Goal: Navigation & Orientation: Find specific page/section

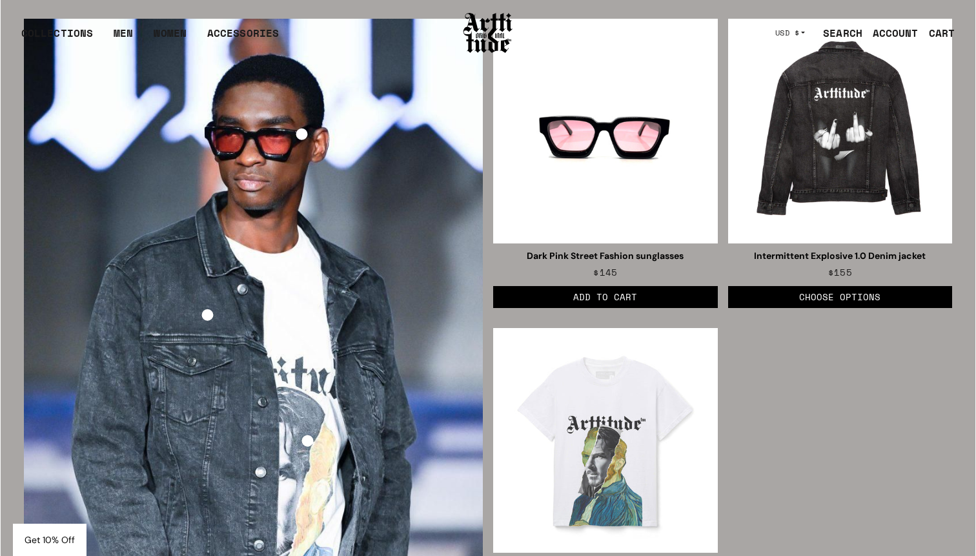
scroll to position [1820, 0]
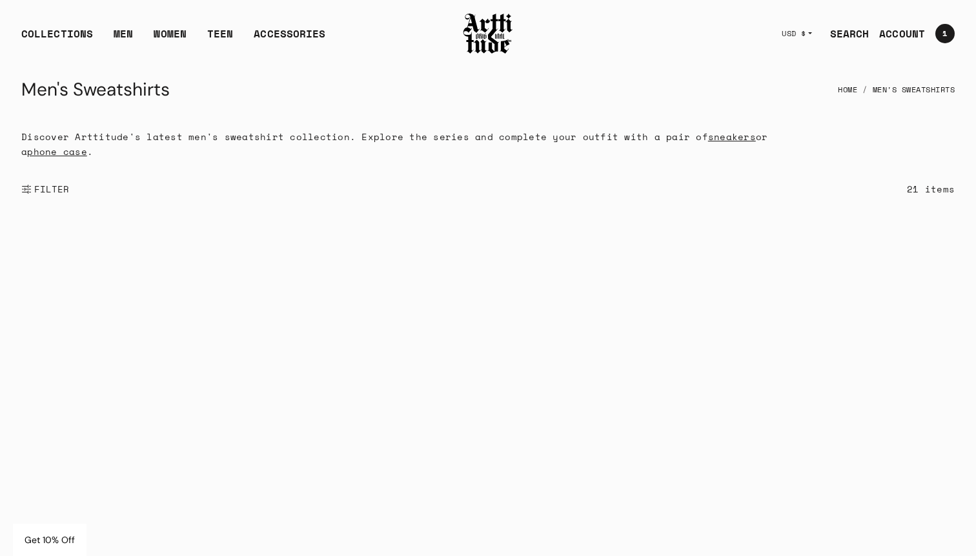
scroll to position [2323, 0]
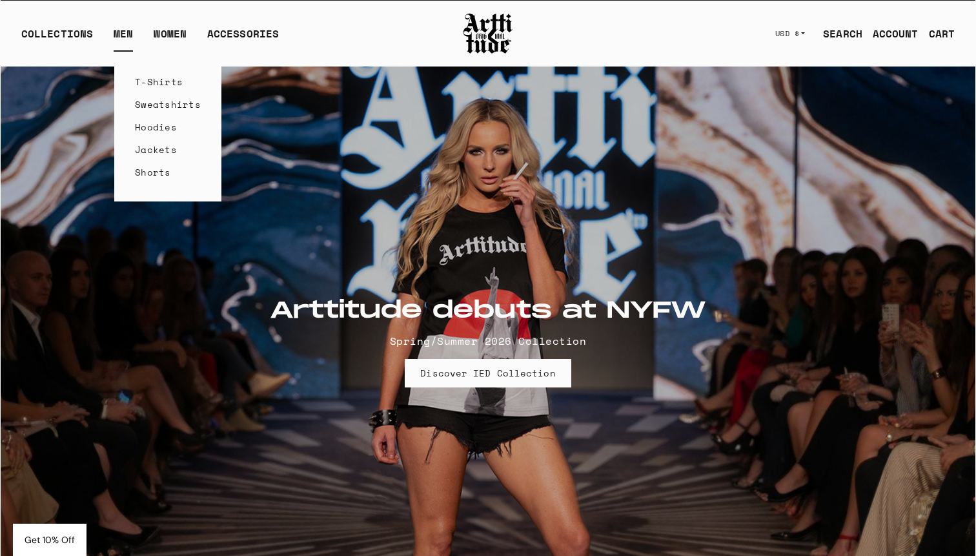
scroll to position [1796, 0]
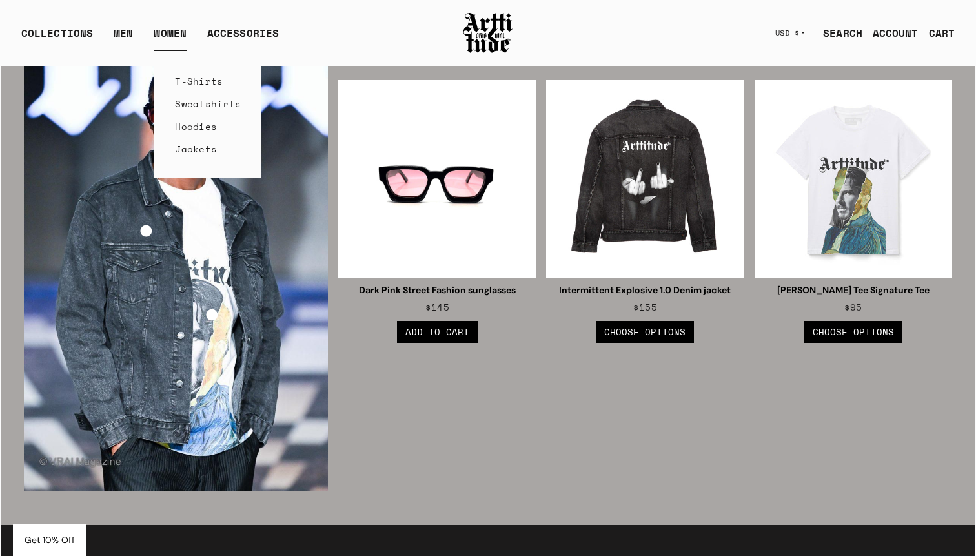
click at [205, 123] on link "Hoodies" at bounding box center [208, 126] width 66 height 23
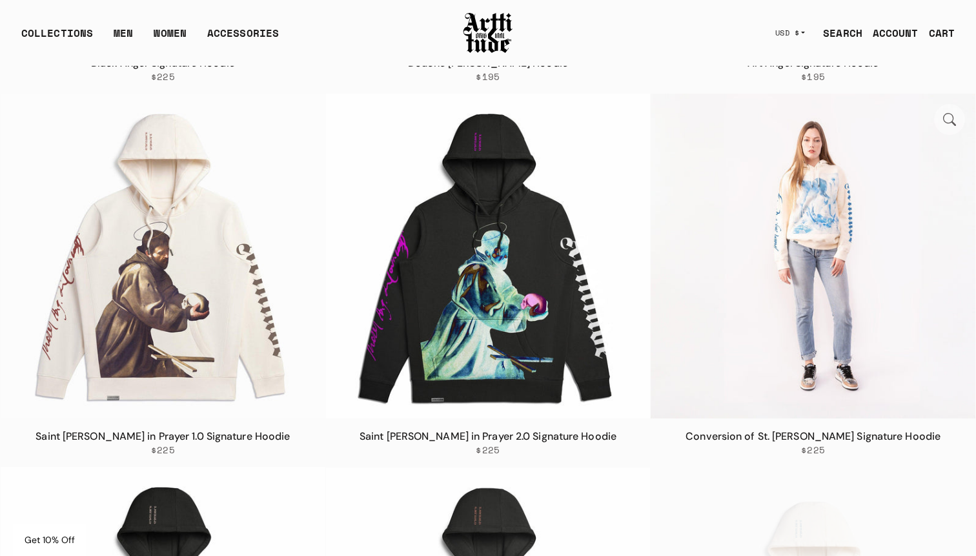
scroll to position [2192, 0]
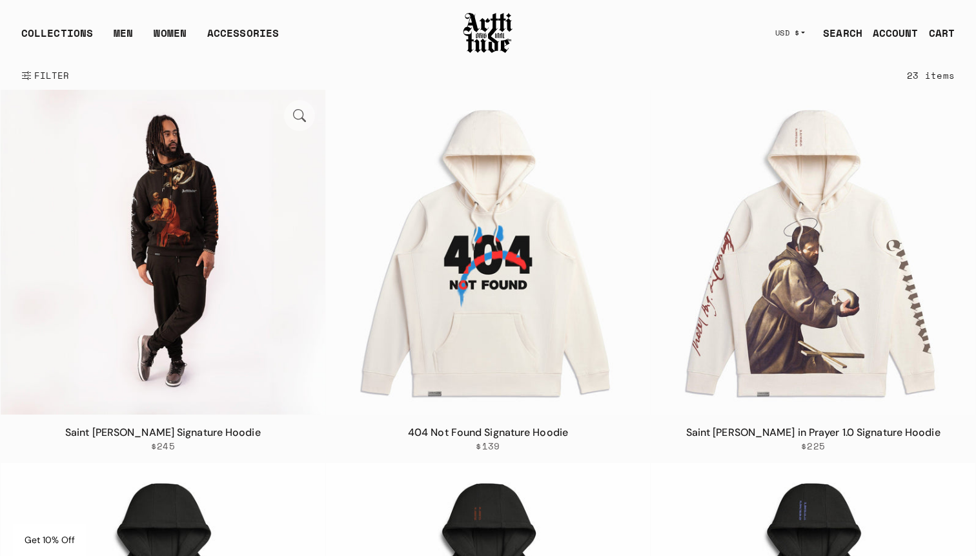
scroll to position [103, 0]
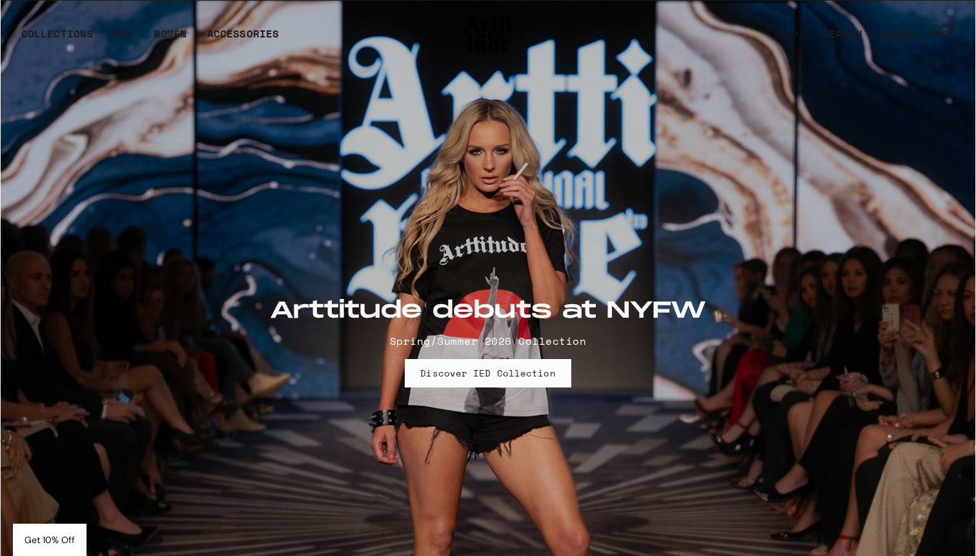
scroll to position [1820, 0]
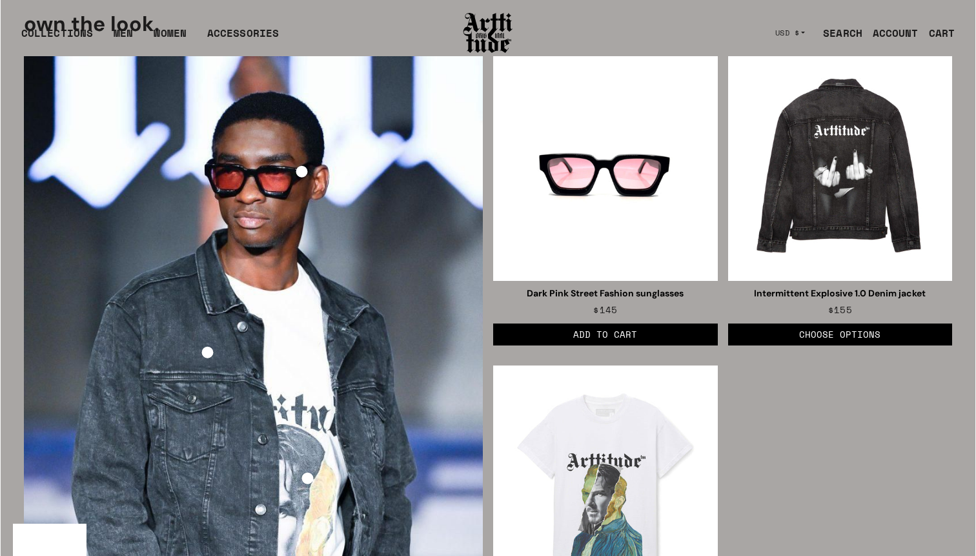
scroll to position [1820, 0]
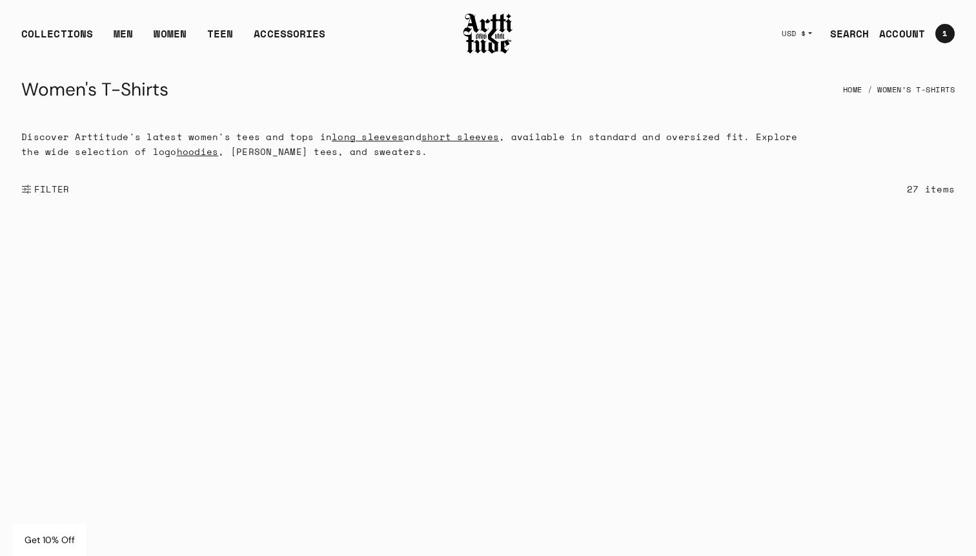
scroll to position [3054, 0]
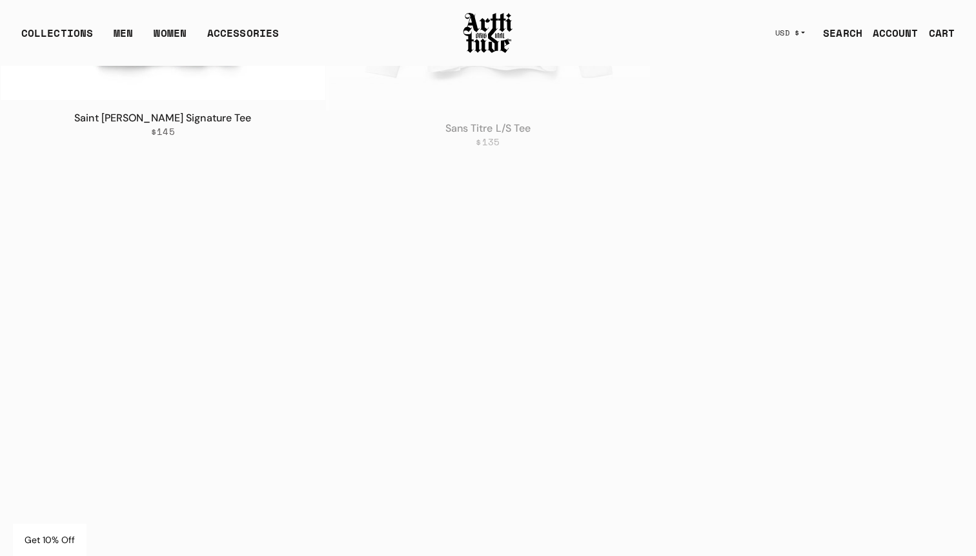
scroll to position [3054, 0]
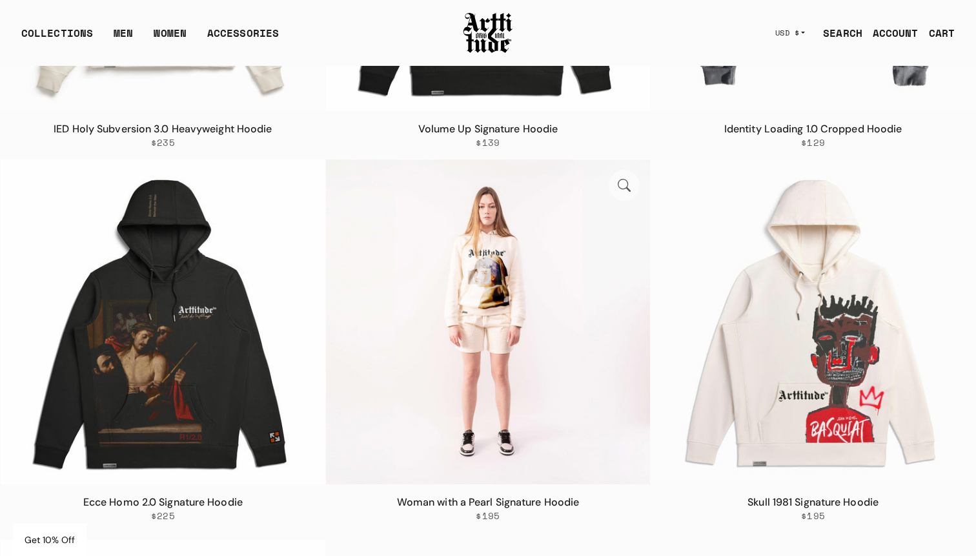
scroll to position [1460, 0]
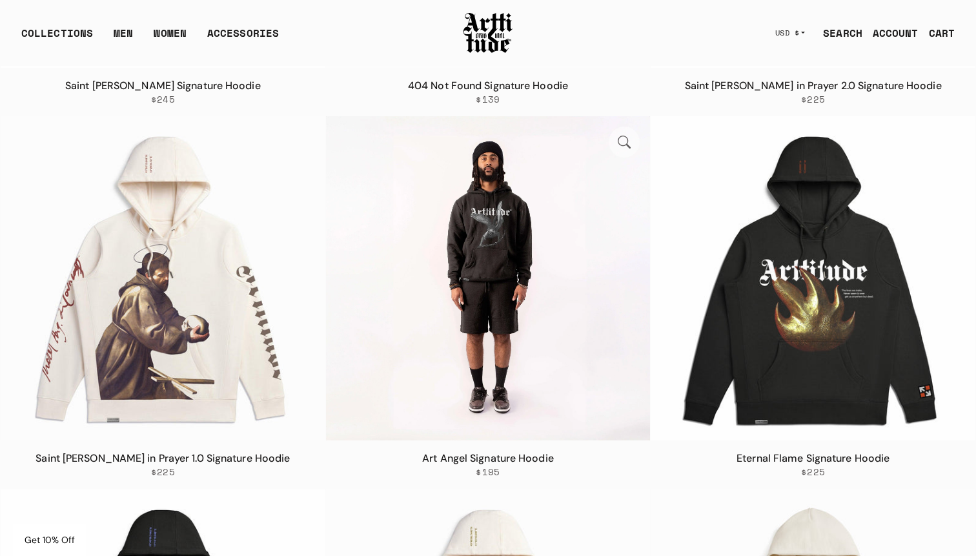
scroll to position [473, 0]
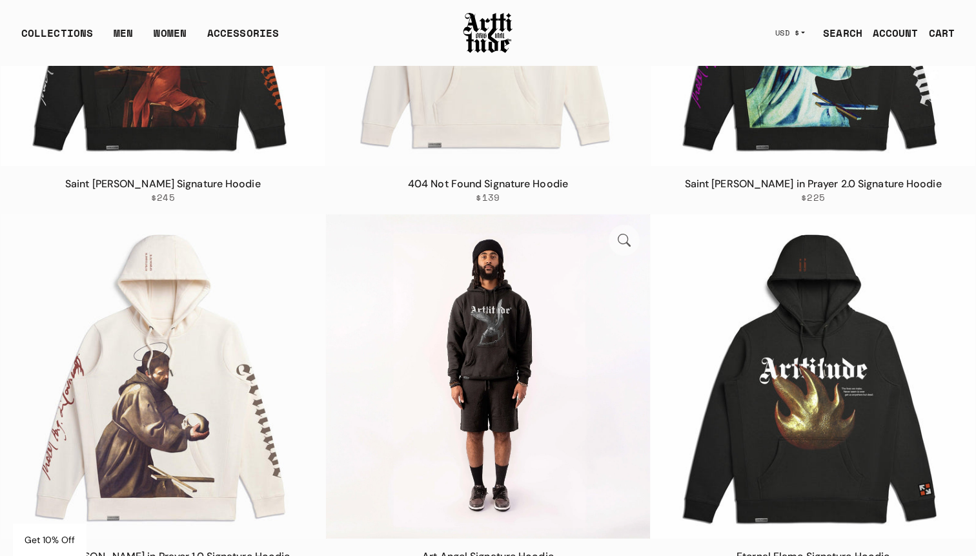
scroll to position [266, 0]
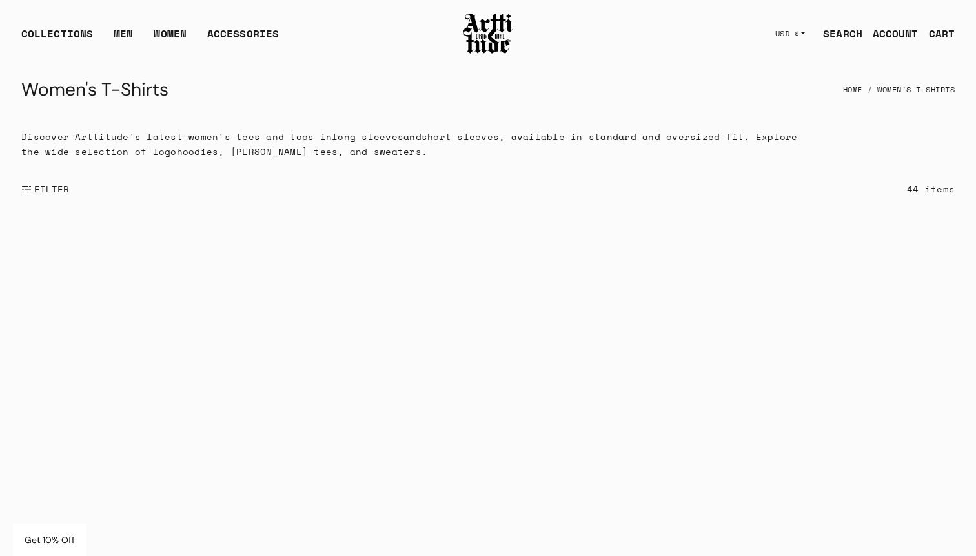
scroll to position [3054, 0]
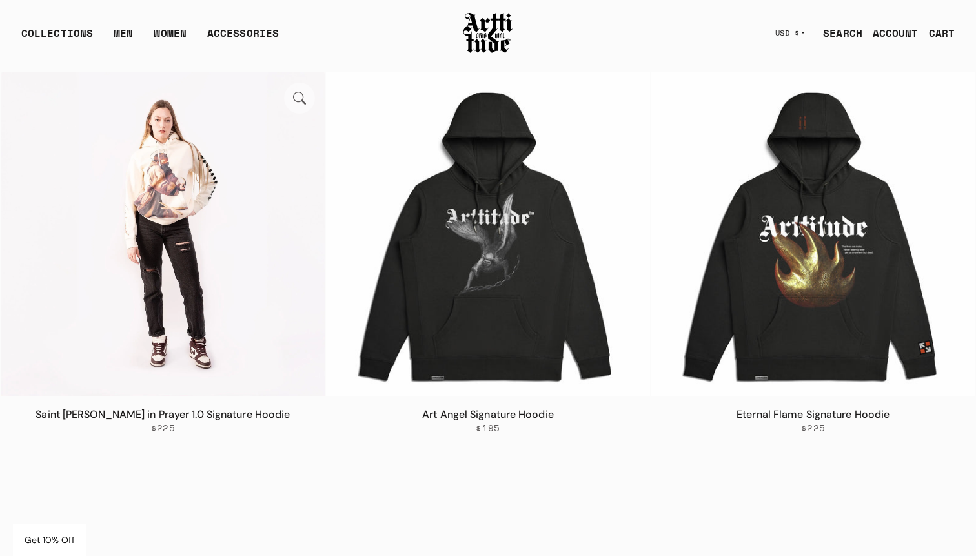
scroll to position [528, 0]
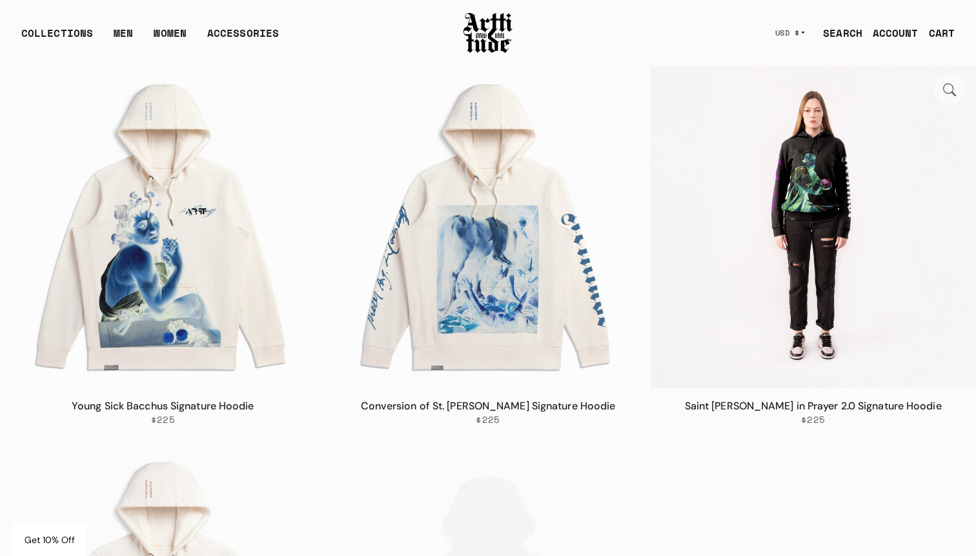
scroll to position [528, 0]
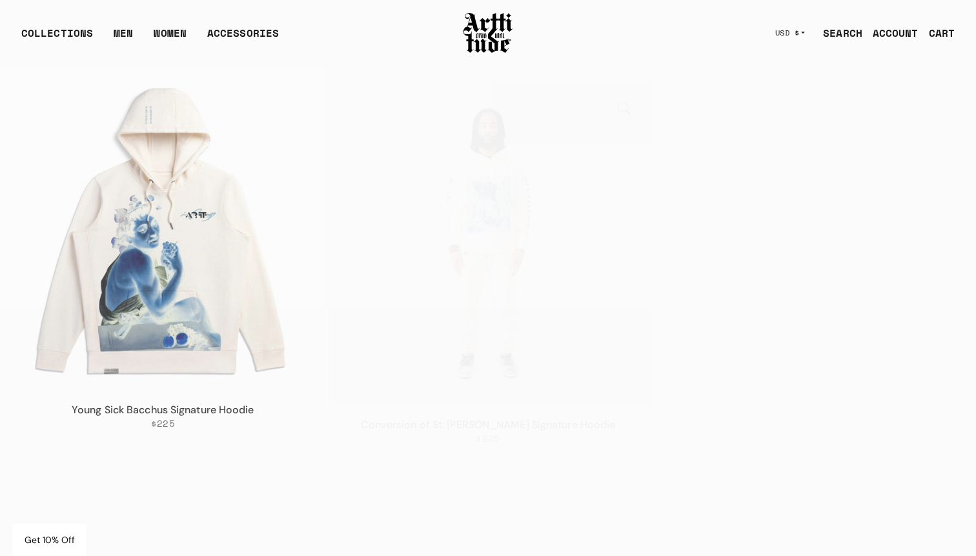
scroll to position [528, 0]
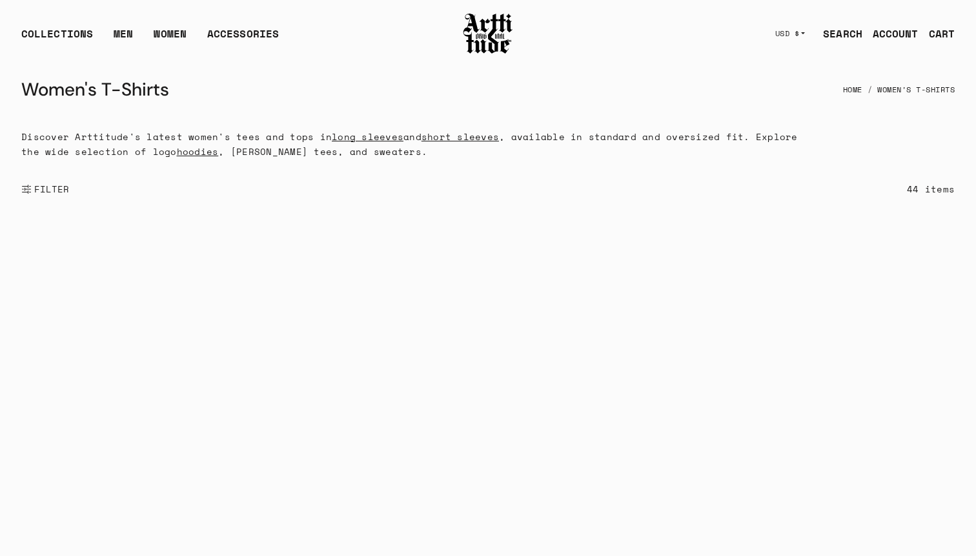
scroll to position [2912, 0]
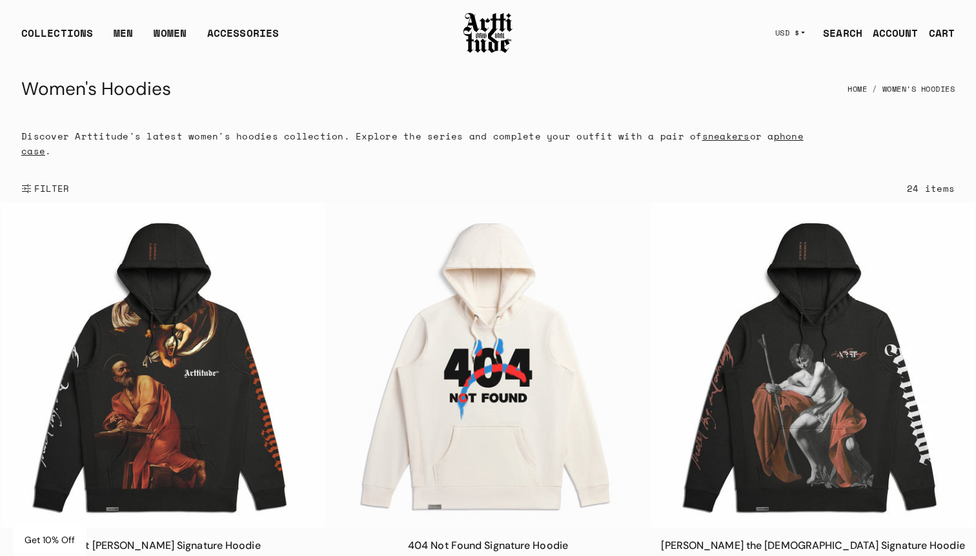
click at [834, 32] on link "SEARCH" at bounding box center [838, 33] width 50 height 26
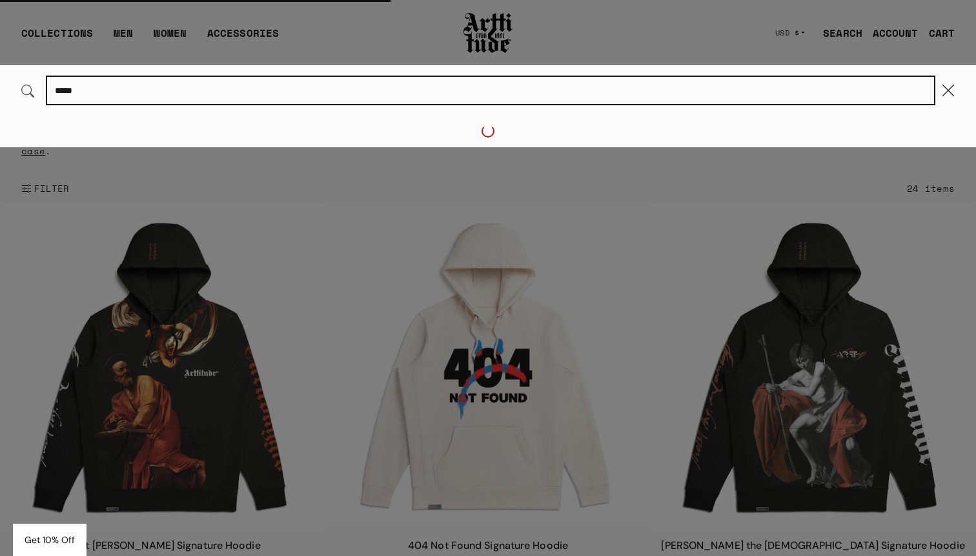
type input "******"
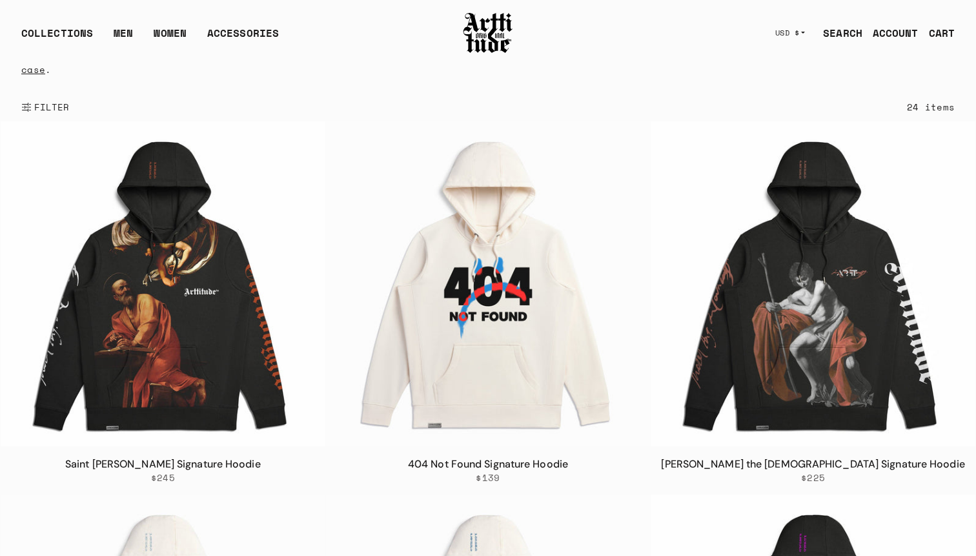
scroll to position [161, 0]
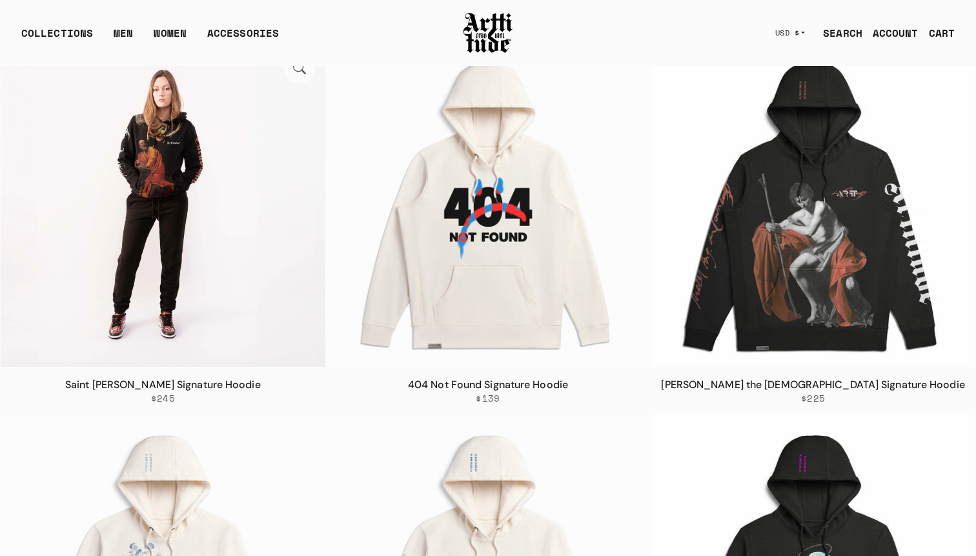
click at [198, 211] on img at bounding box center [163, 204] width 325 height 325
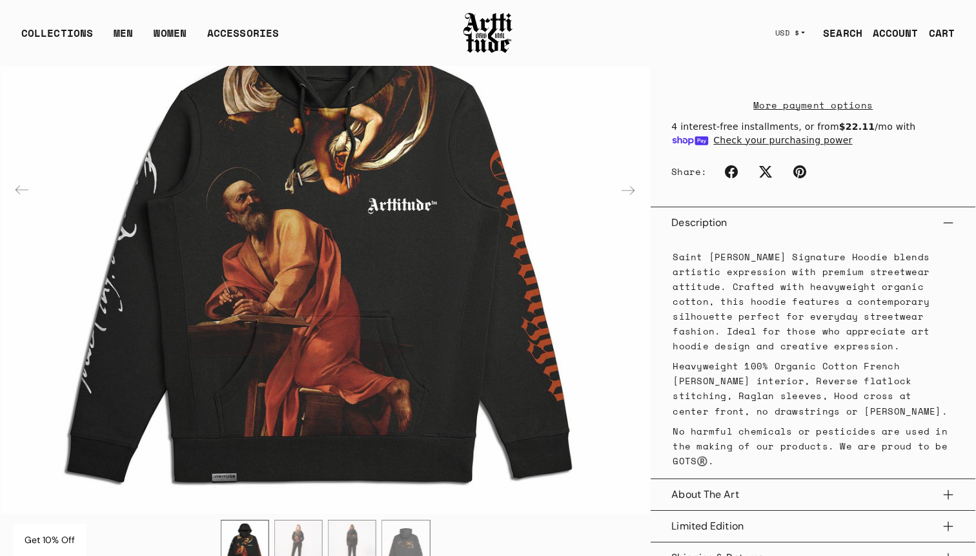
scroll to position [757, 0]
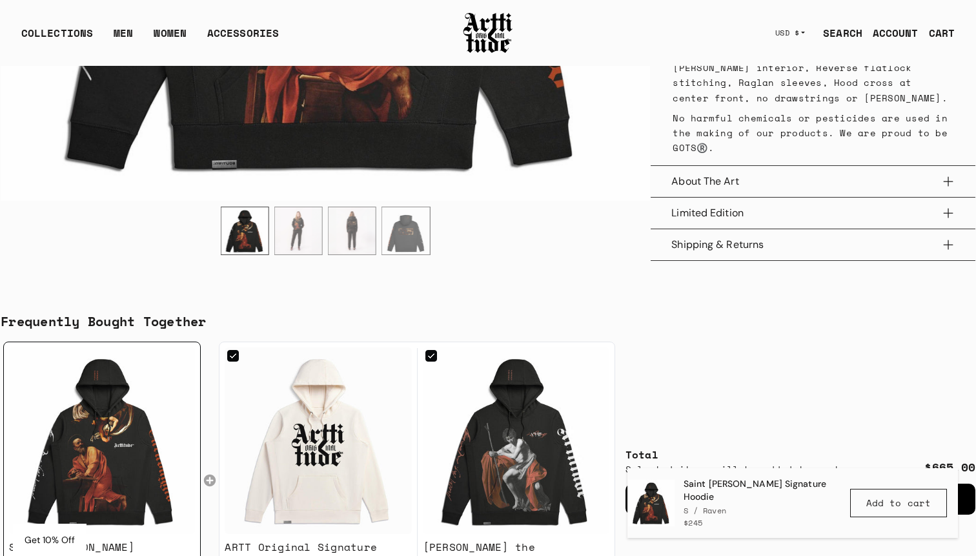
click at [339, 444] on img at bounding box center [318, 440] width 187 height 187
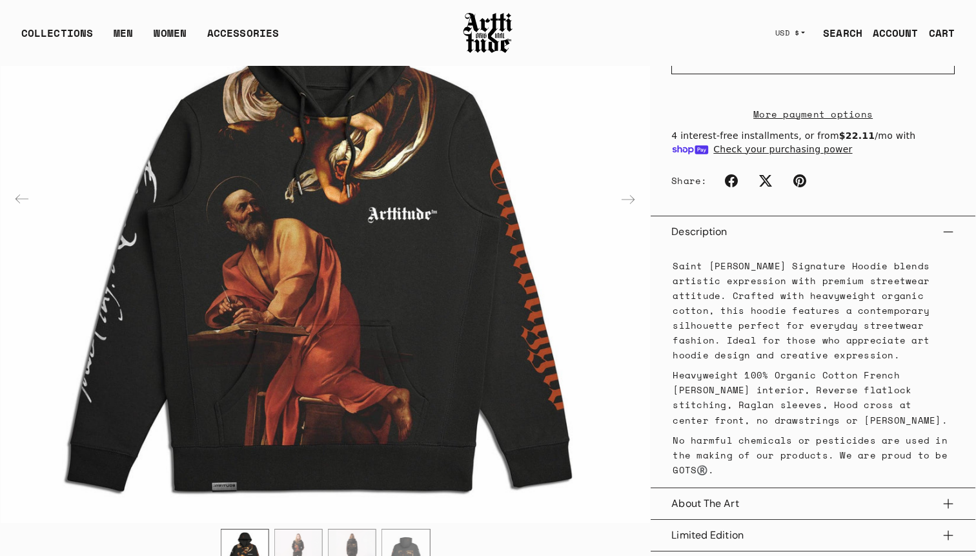
scroll to position [0, 0]
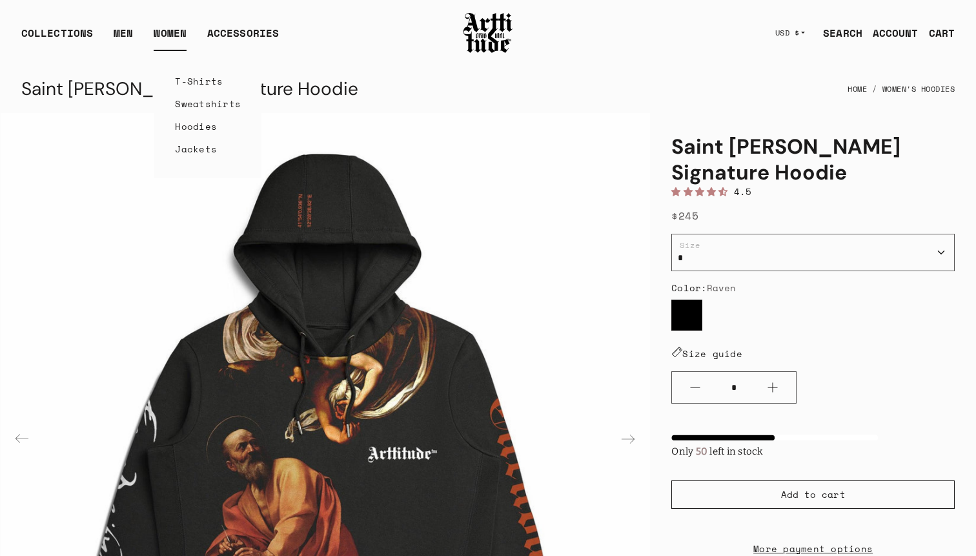
click at [194, 79] on link "T-Shirts" at bounding box center [208, 81] width 66 height 23
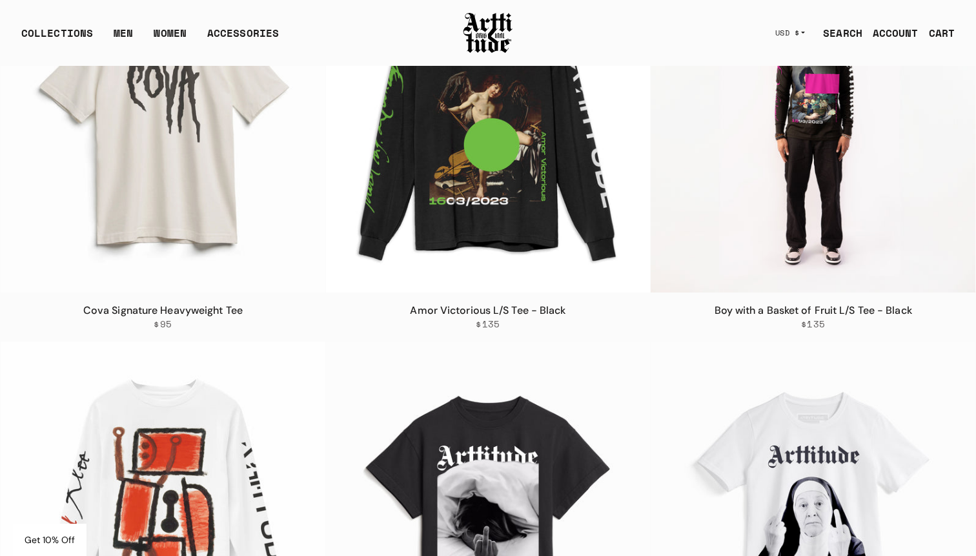
scroll to position [3129, 0]
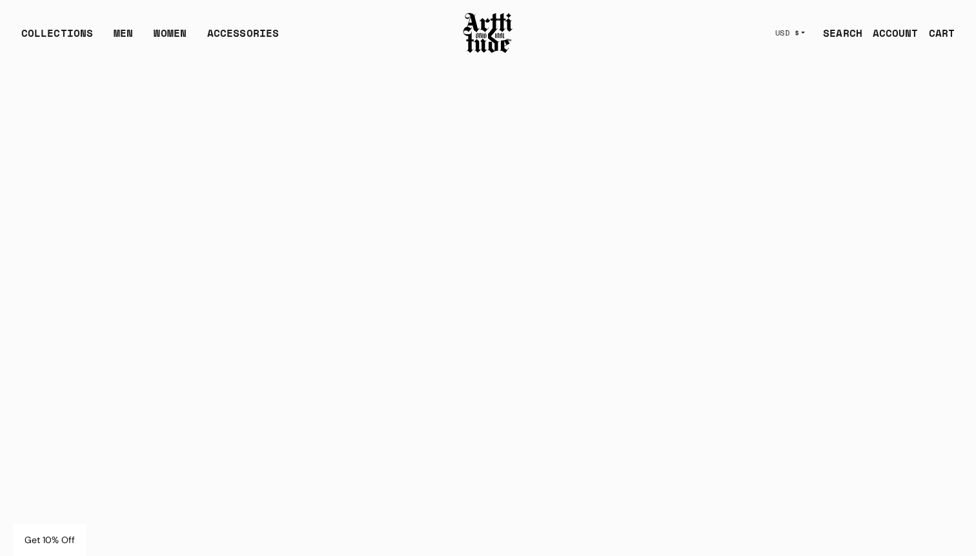
scroll to position [3218, 0]
click at [489, 45] on img at bounding box center [488, 33] width 52 height 44
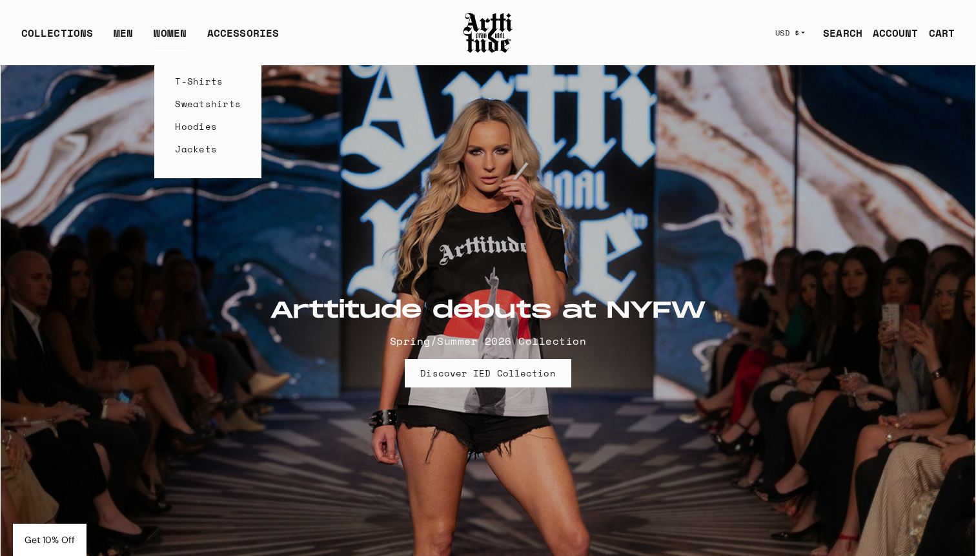
click at [165, 32] on link "WOMEN" at bounding box center [170, 38] width 33 height 26
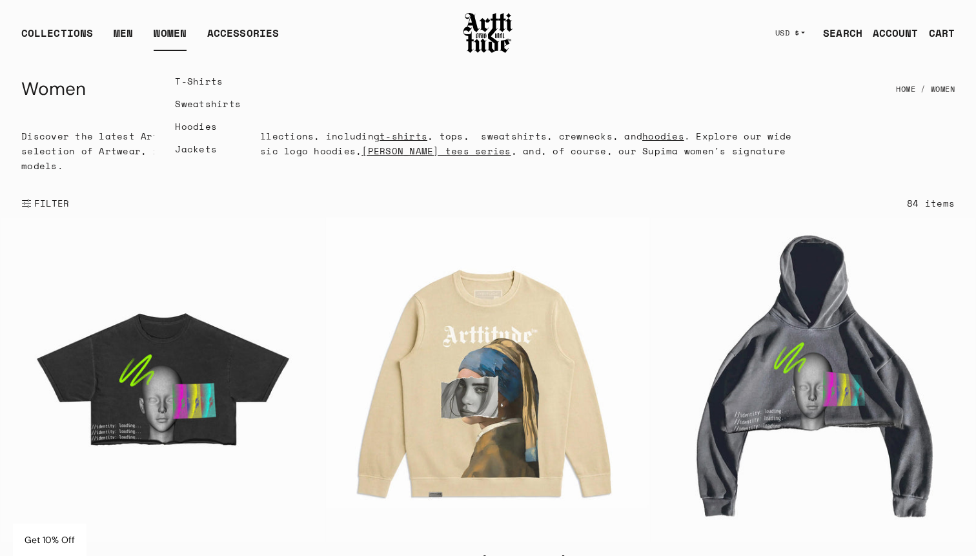
click at [190, 83] on link "T-Shirts" at bounding box center [208, 81] width 66 height 23
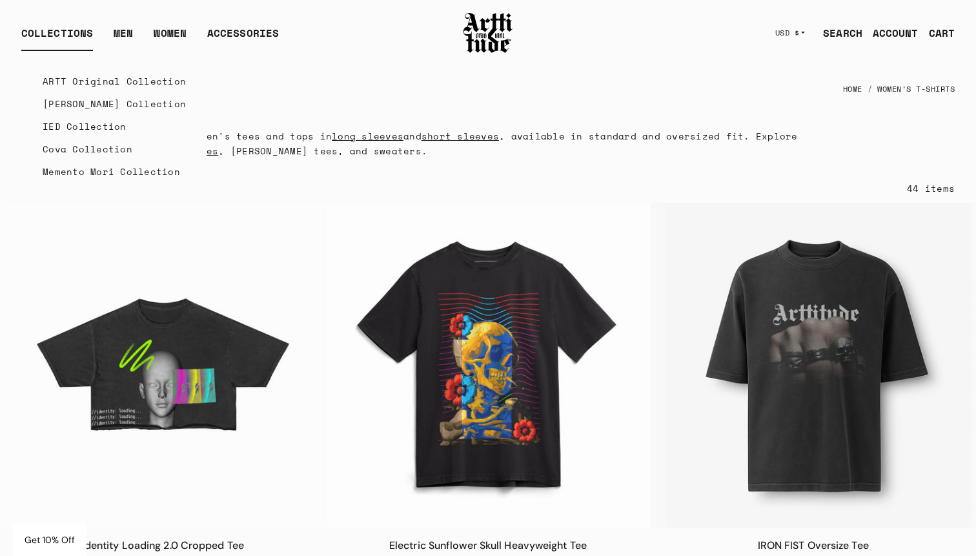
click at [78, 29] on div "COLLECTIONS" at bounding box center [57, 38] width 72 height 26
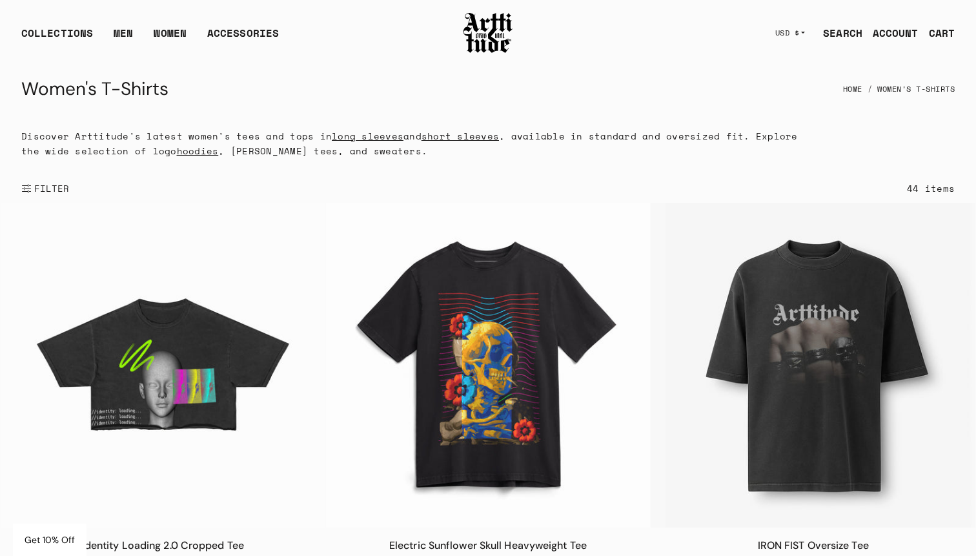
click at [515, 28] on div at bounding box center [488, 33] width 83 height 44
click at [455, 49] on div at bounding box center [488, 33] width 83 height 44
click at [484, 37] on img at bounding box center [488, 33] width 52 height 44
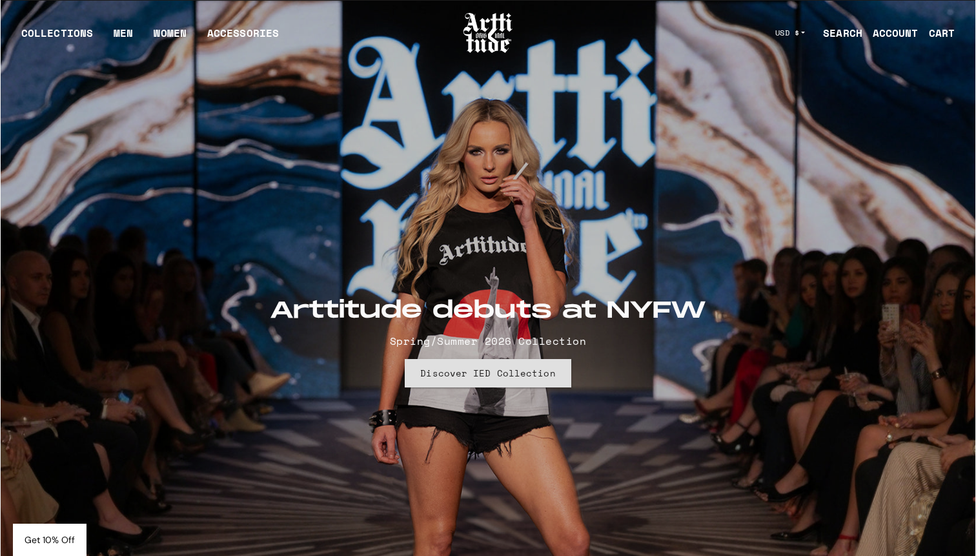
click at [502, 371] on link "Discover IED Collection" at bounding box center [488, 373] width 166 height 28
